Goal: Check status: Check status

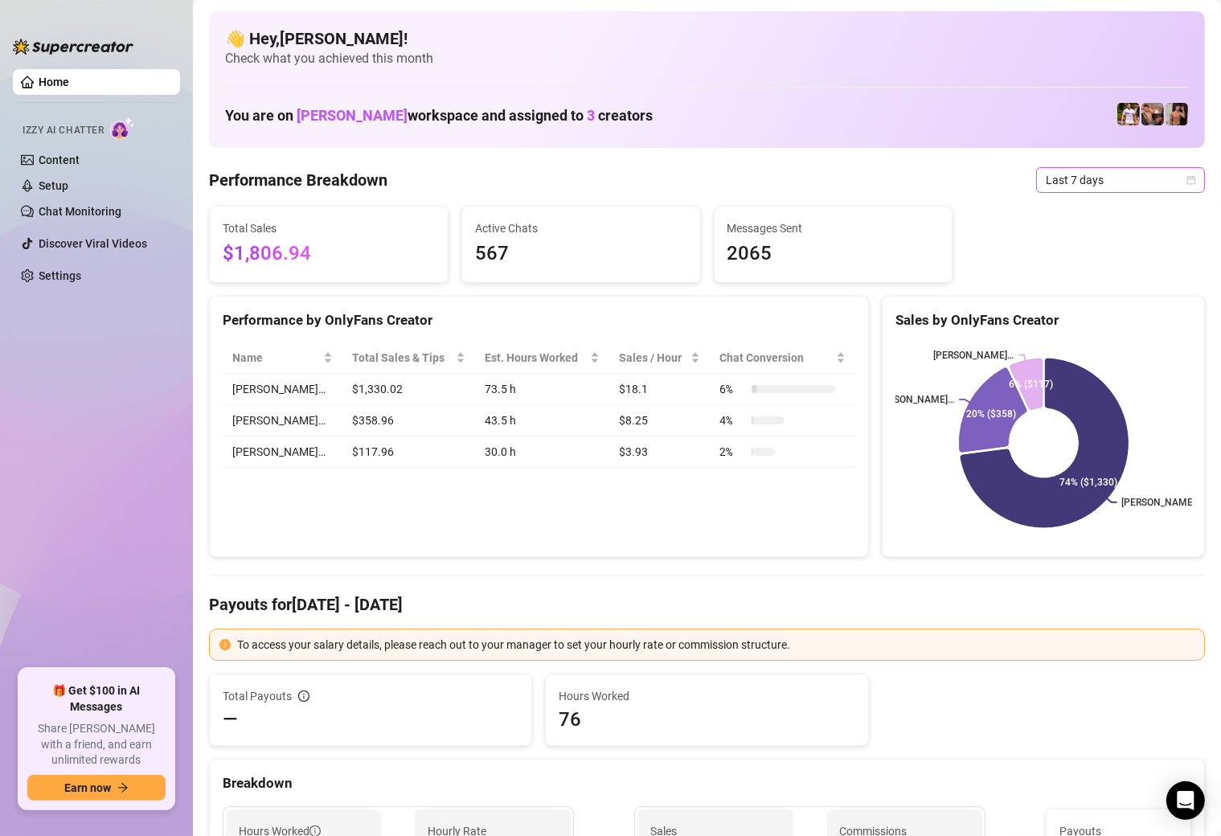
click at [1052, 183] on span "Last 7 days" at bounding box center [1121, 180] width 150 height 24
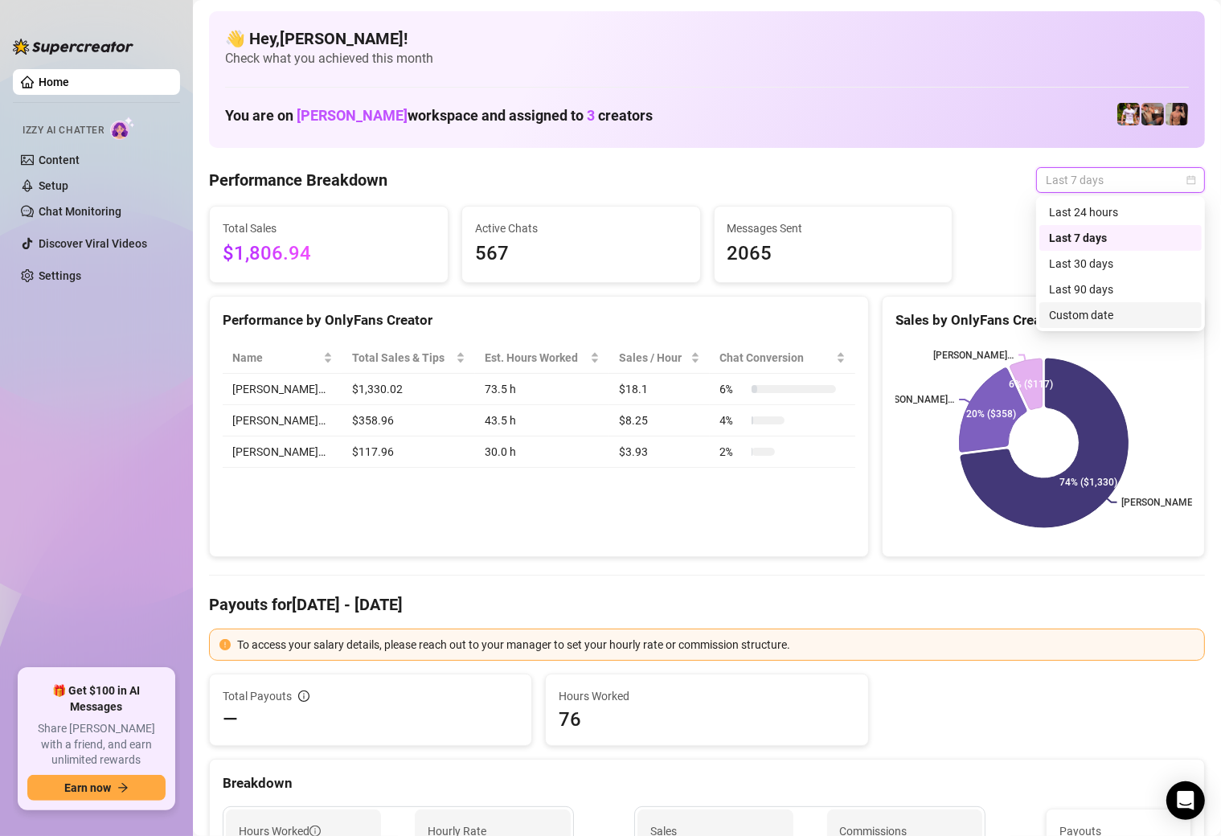
click at [1080, 311] on div "Custom date" at bounding box center [1120, 315] width 143 height 18
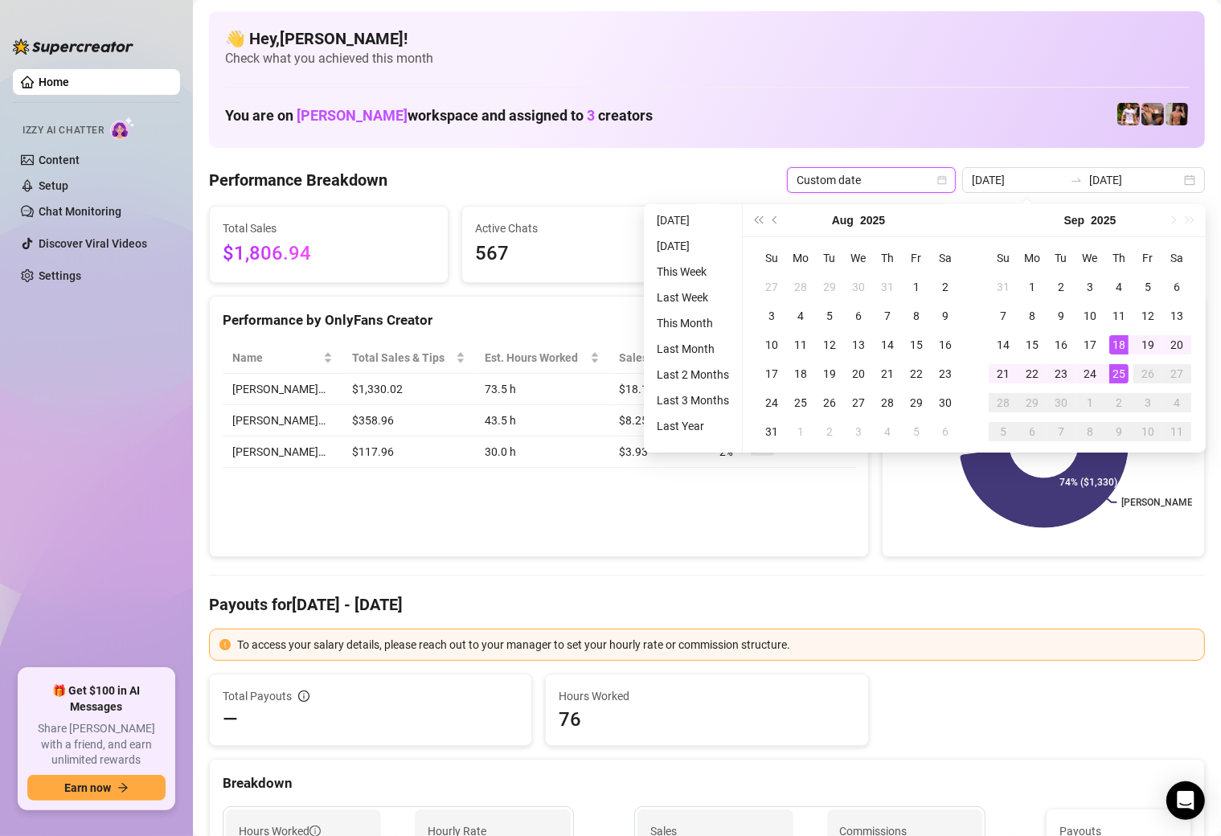
type input "[DATE]"
click at [1115, 373] on div "25" at bounding box center [1119, 373] width 19 height 19
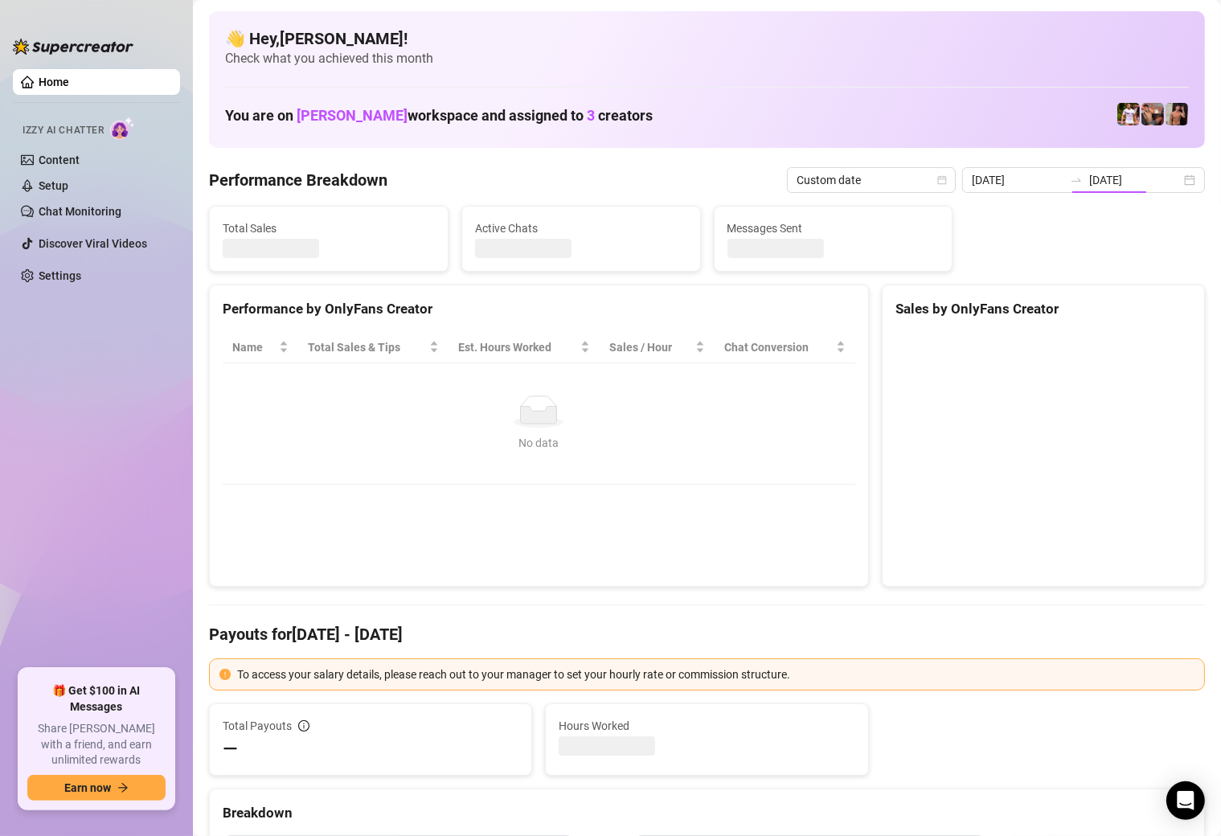
type input "[DATE]"
